Goal: Information Seeking & Learning: Check status

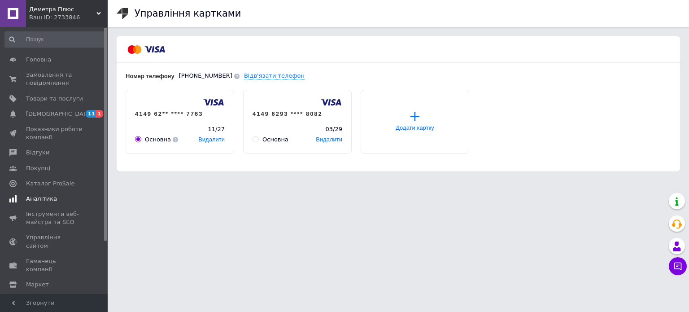
click at [48, 198] on span "Аналітика" at bounding box center [41, 199] width 31 height 8
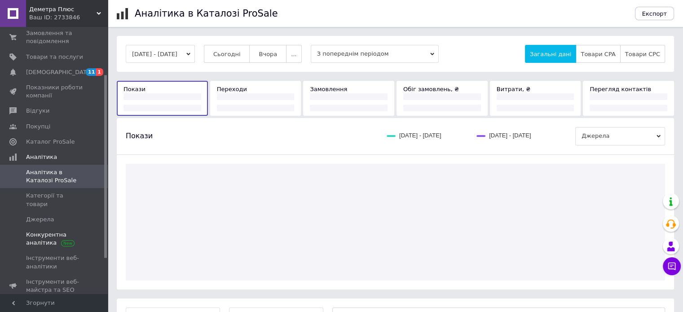
scroll to position [90, 0]
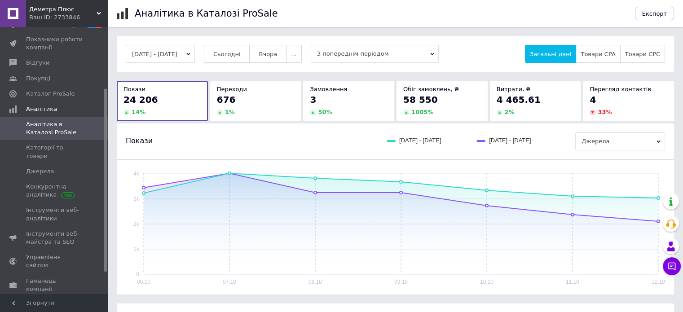
click at [241, 51] on span "Сьогодні" at bounding box center [226, 54] width 27 height 7
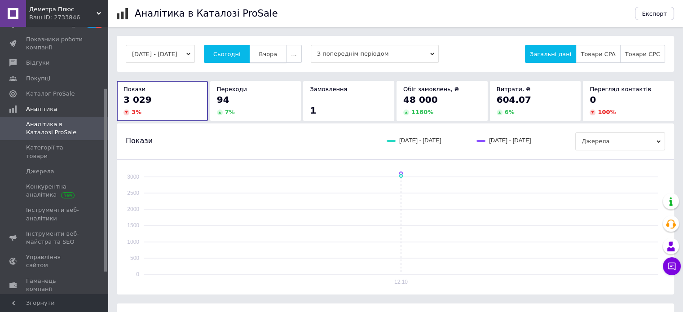
click at [277, 54] on span "Вчора" at bounding box center [267, 54] width 18 height 7
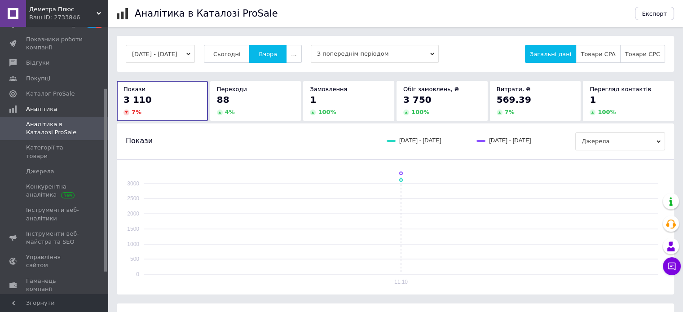
click at [177, 58] on button "[DATE] - [DATE]" at bounding box center [160, 54] width 69 height 18
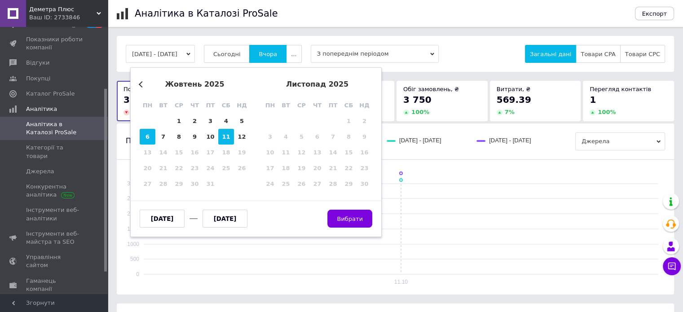
click at [144, 137] on div "6" at bounding box center [148, 137] width 16 height 16
type input "[DATE]"
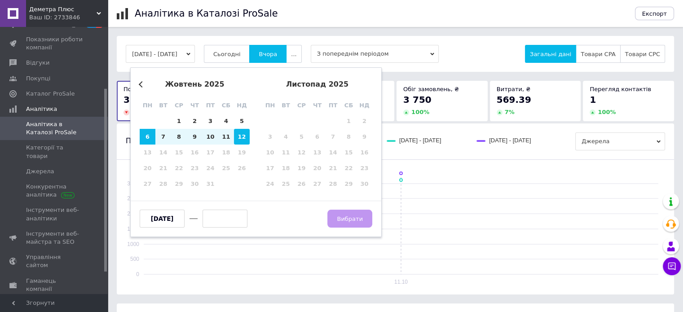
click at [244, 136] on div "12" at bounding box center [242, 137] width 16 height 16
type input "[DATE]"
click at [359, 219] on span "Вибрати" at bounding box center [350, 218] width 26 height 7
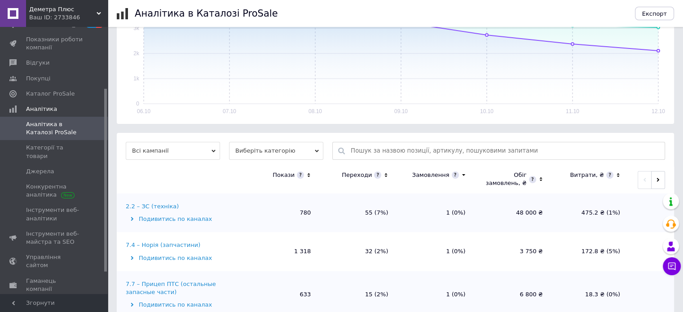
scroll to position [179, 0]
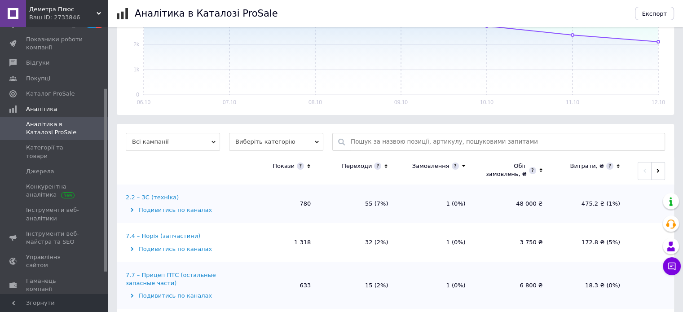
click at [615, 165] on icon at bounding box center [618, 166] width 6 height 8
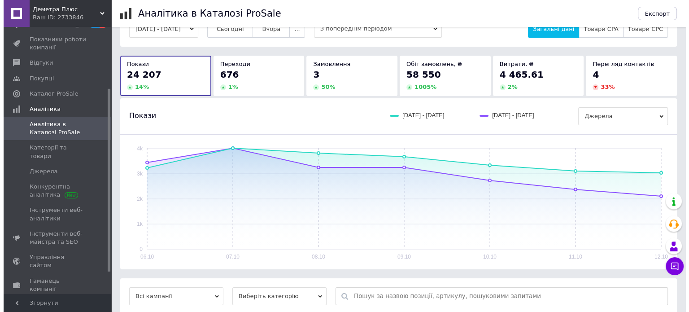
scroll to position [0, 0]
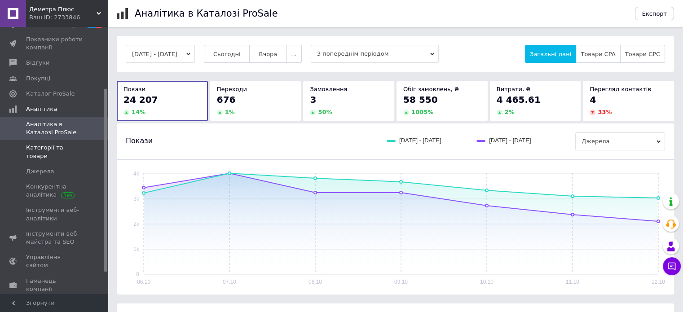
click at [51, 149] on span "Категорії та товари" at bounding box center [54, 152] width 57 height 16
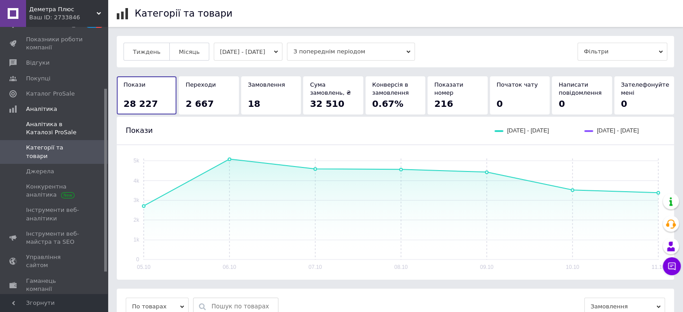
click at [53, 131] on span "Аналітика в Каталозі ProSale" at bounding box center [54, 128] width 57 height 16
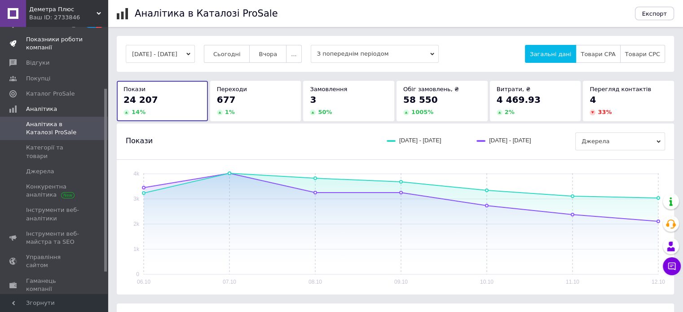
click at [47, 43] on span "Показники роботи компанії" at bounding box center [54, 43] width 57 height 16
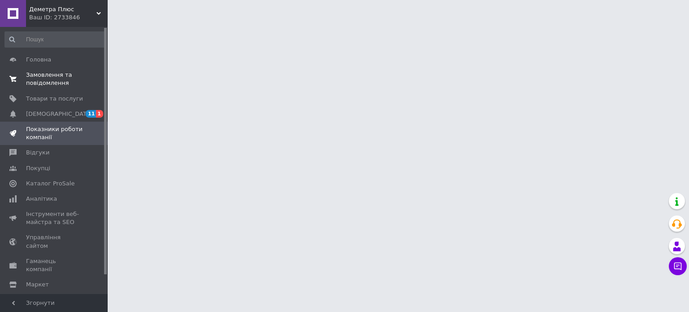
click at [58, 80] on span "Замовлення та повідомлення" at bounding box center [54, 79] width 57 height 16
